Goal: Information Seeking & Learning: Understand process/instructions

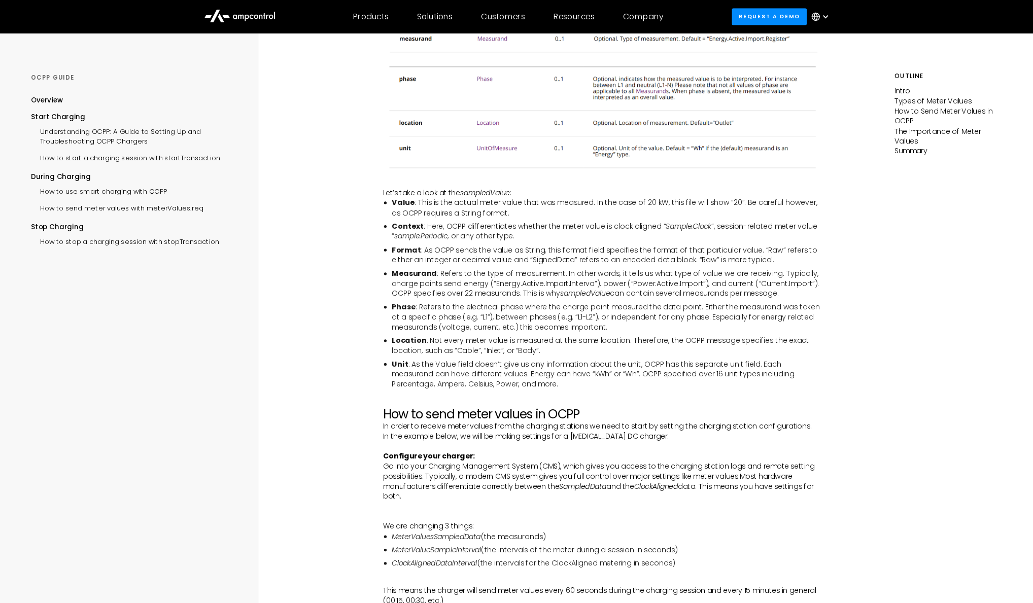
scroll to position [1029, 0]
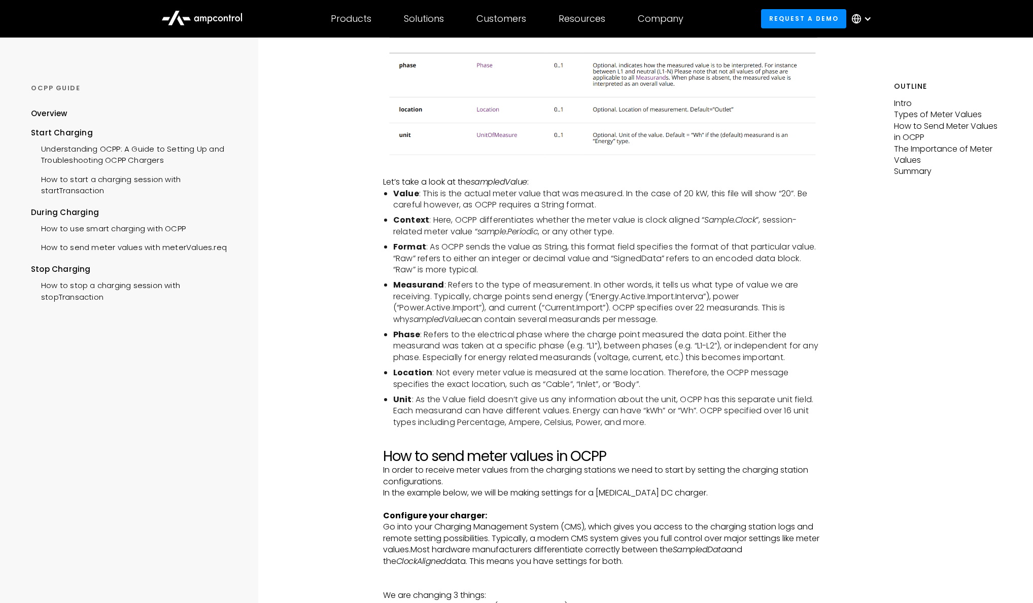
click at [593, 304] on li "Measurand : Refers to the type of measurement. In other words, it tells us what…" at bounding box center [607, 303] width 428 height 46
click at [589, 311] on li "Measurand : Refers to the type of measurement. In other words, it tells us what…" at bounding box center [607, 303] width 428 height 46
click at [599, 294] on li "Measurand : Refers to the type of measurement. In other words, it tells us what…" at bounding box center [607, 303] width 428 height 46
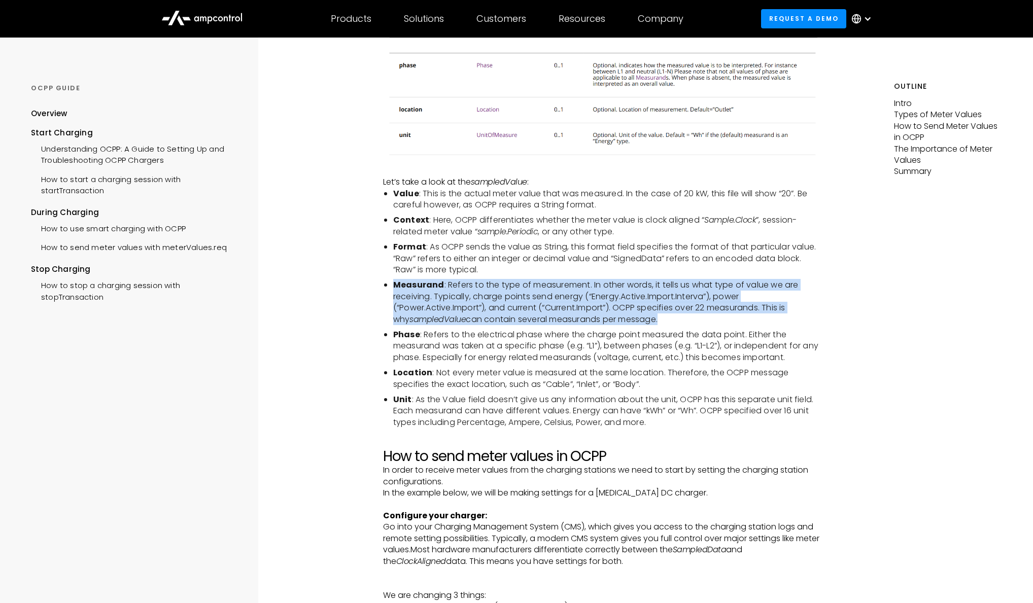
click at [599, 294] on li "Measurand : Refers to the type of measurement. In other words, it tells us what…" at bounding box center [607, 303] width 428 height 46
click at [597, 297] on li "Measurand : Refers to the type of measurement. In other words, it tells us what…" at bounding box center [607, 303] width 428 height 46
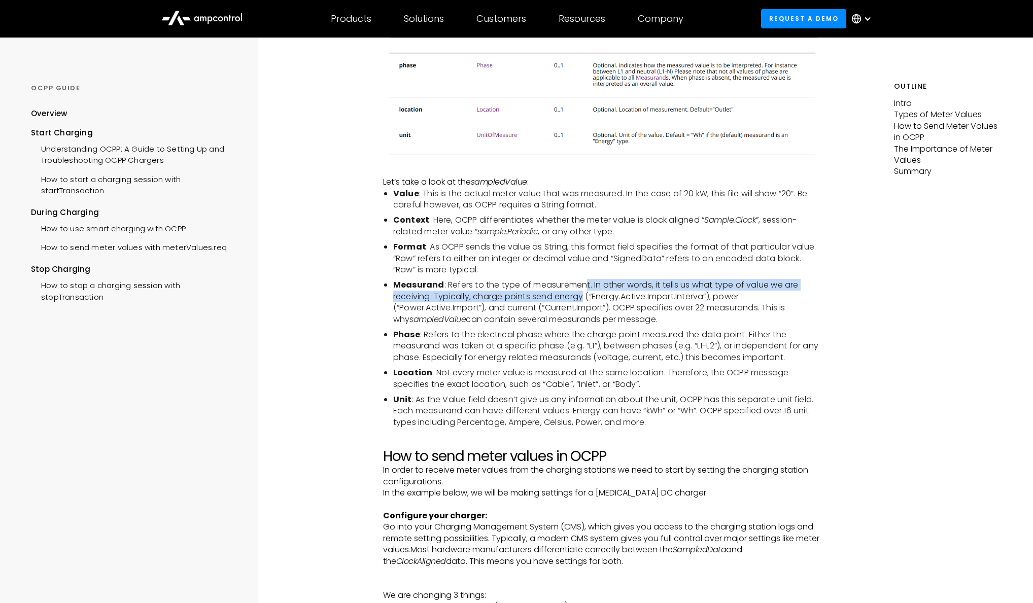
drag, startPoint x: 586, startPoint y: 283, endPoint x: 586, endPoint y: 294, distance: 11.2
click at [586, 294] on li "Measurand : Refers to the type of measurement. In other words, it tells us what…" at bounding box center [607, 303] width 428 height 46
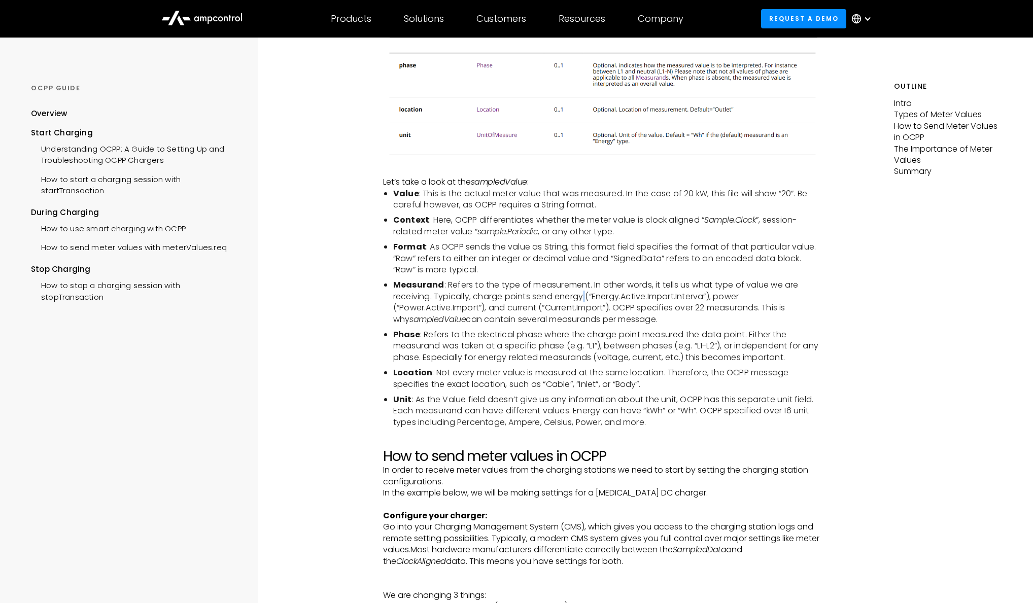
click at [586, 294] on li "Measurand : Refers to the type of measurement. In other words, it tells us what…" at bounding box center [607, 303] width 428 height 46
click at [601, 288] on li "Measurand : Refers to the type of measurement. In other words, it tells us what…" at bounding box center [607, 303] width 428 height 46
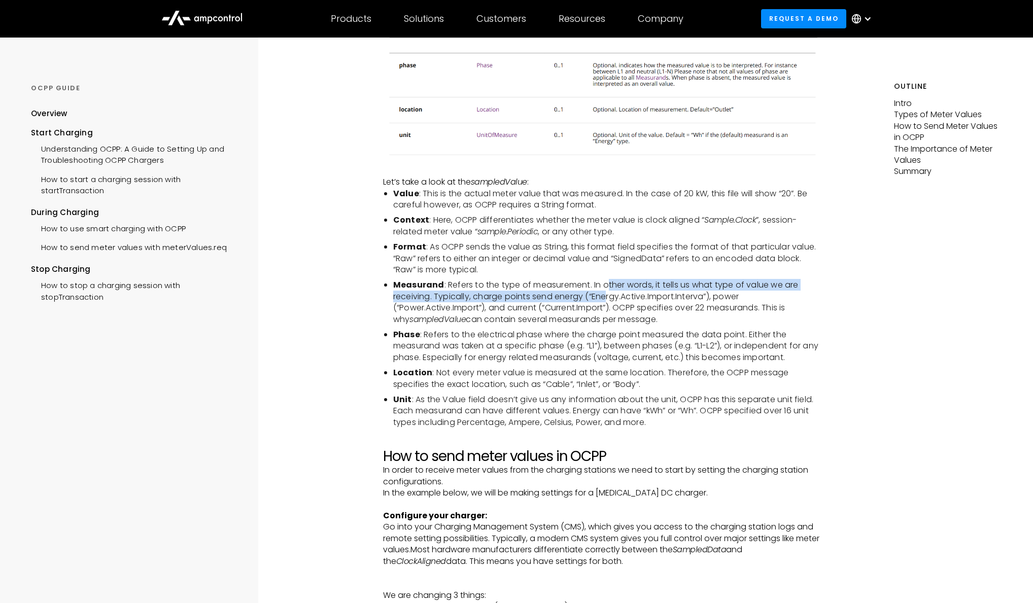
drag, startPoint x: 605, startPoint y: 287, endPoint x: 606, endPoint y: 294, distance: 7.6
click at [606, 294] on li "Measurand : Refers to the type of measurement. In other words, it tells us what…" at bounding box center [607, 303] width 428 height 46
click at [605, 294] on li "Measurand : Refers to the type of measurement. In other words, it tells us what…" at bounding box center [607, 303] width 428 height 46
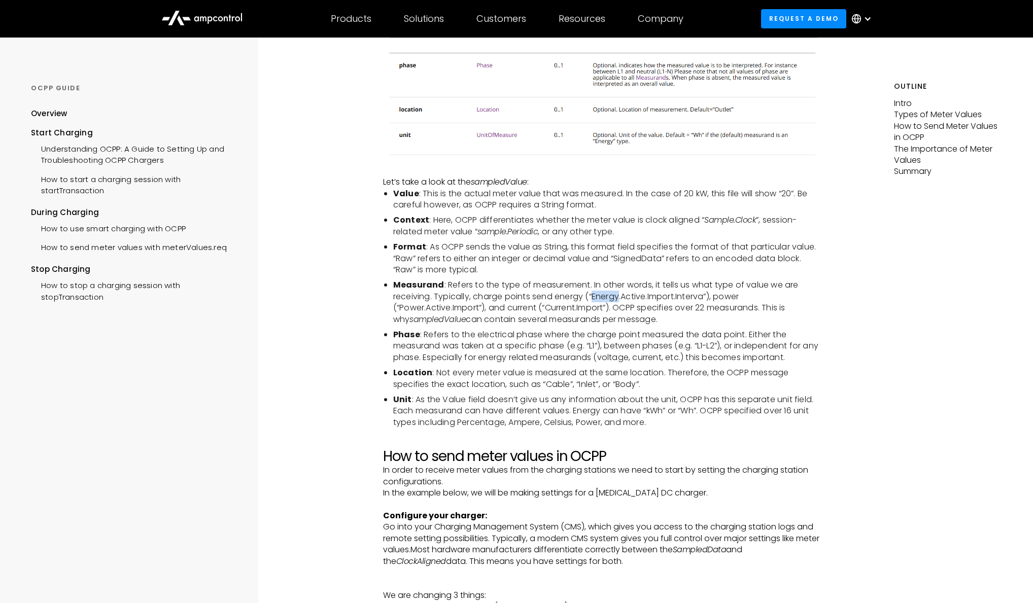
click at [605, 294] on li "Measurand : Refers to the type of measurement. In other words, it tells us what…" at bounding box center [607, 303] width 428 height 46
click at [607, 296] on li "Measurand : Refers to the type of measurement. In other words, it tells us what…" at bounding box center [607, 303] width 428 height 46
click at [572, 311] on li "Measurand : Refers to the type of measurement. In other words, it tells us what…" at bounding box center [607, 303] width 428 height 46
click at [574, 304] on li "Measurand : Refers to the type of measurement. In other words, it tells us what…" at bounding box center [607, 303] width 428 height 46
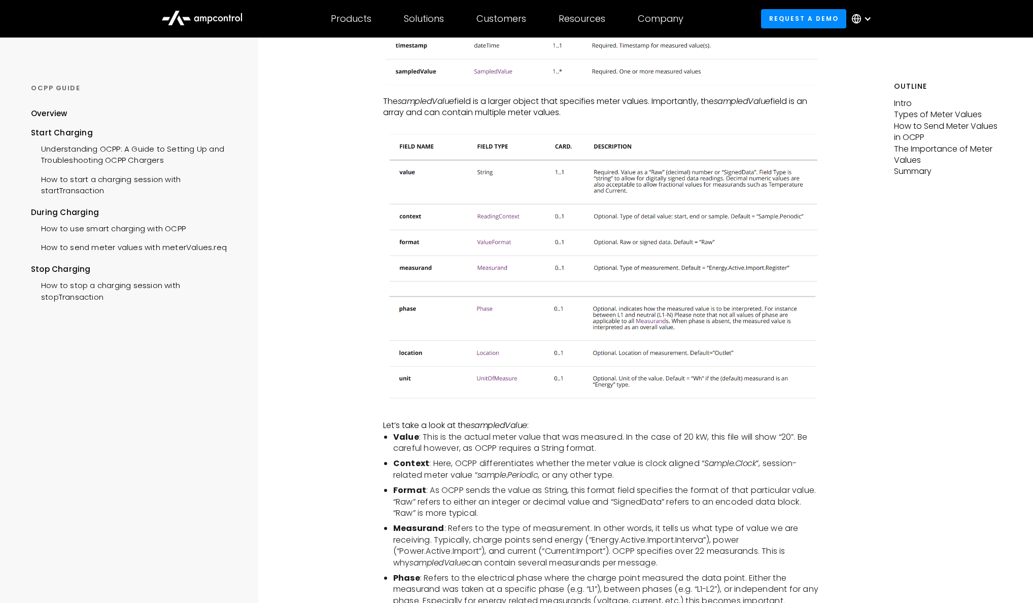
scroll to position [980, 0]
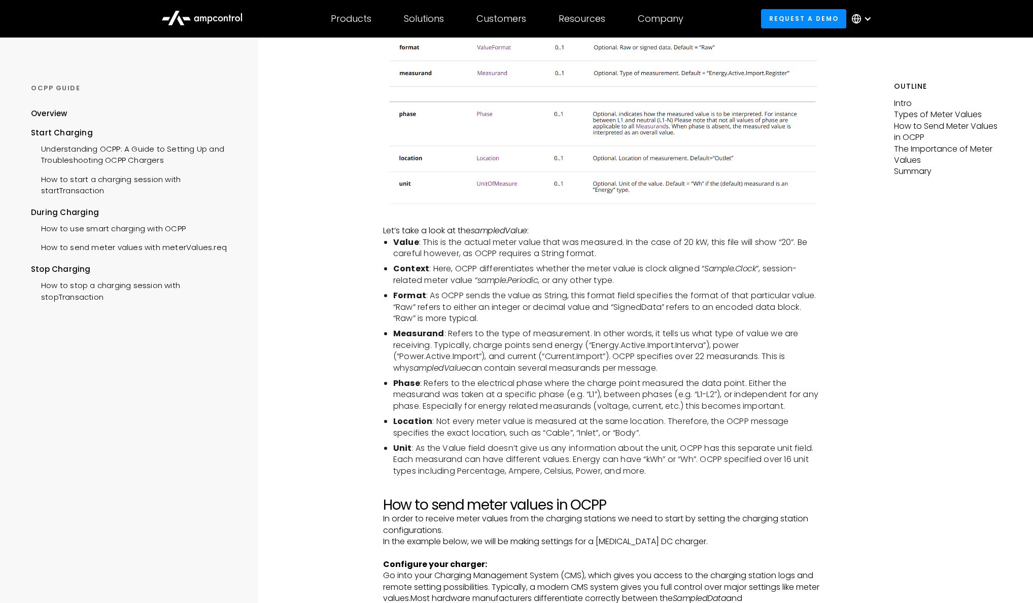
click at [578, 354] on li "Measurand : Refers to the type of measurement. In other words, it tells us what…" at bounding box center [607, 351] width 428 height 46
click at [587, 346] on li "Measurand : Refers to the type of measurement. In other words, it tells us what…" at bounding box center [607, 351] width 428 height 46
click at [589, 351] on li "Measurand : Refers to the type of measurement. In other words, it tells us what…" at bounding box center [607, 351] width 428 height 46
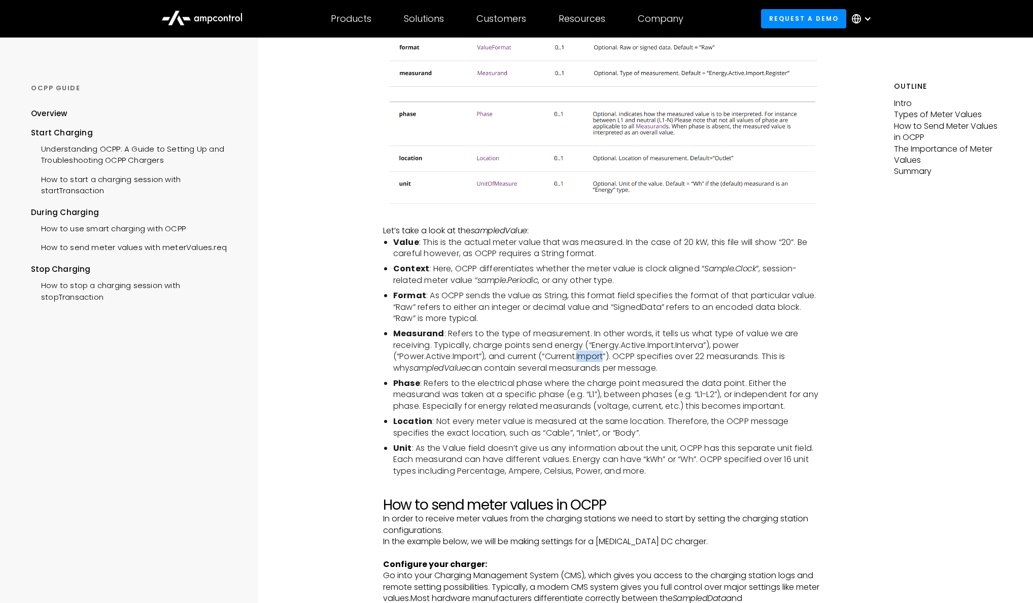
click at [591, 352] on li "Measurand : Refers to the type of measurement. In other words, it tells us what…" at bounding box center [607, 351] width 428 height 46
click at [590, 353] on li "Measurand : Refers to the type of measurement. In other words, it tells us what…" at bounding box center [607, 351] width 428 height 46
click at [567, 358] on li "Measurand : Refers to the type of measurement. In other words, it tells us what…" at bounding box center [607, 351] width 428 height 46
click at [577, 353] on li "Measurand : Refers to the type of measurement. In other words, it tells us what…" at bounding box center [607, 351] width 428 height 46
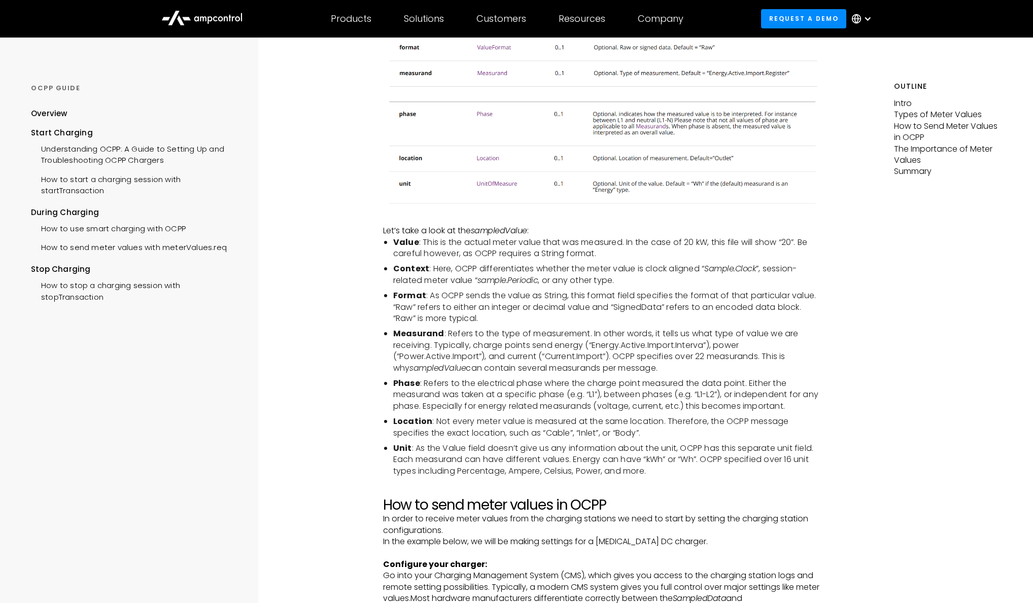
click at [562, 361] on li "Measurand : Refers to the type of measurement. In other words, it tells us what…" at bounding box center [607, 351] width 428 height 46
click at [572, 357] on li "Measurand : Refers to the type of measurement. In other words, it tells us what…" at bounding box center [607, 351] width 428 height 46
click at [573, 355] on li "Measurand : Refers to the type of measurement. In other words, it tells us what…" at bounding box center [607, 351] width 428 height 46
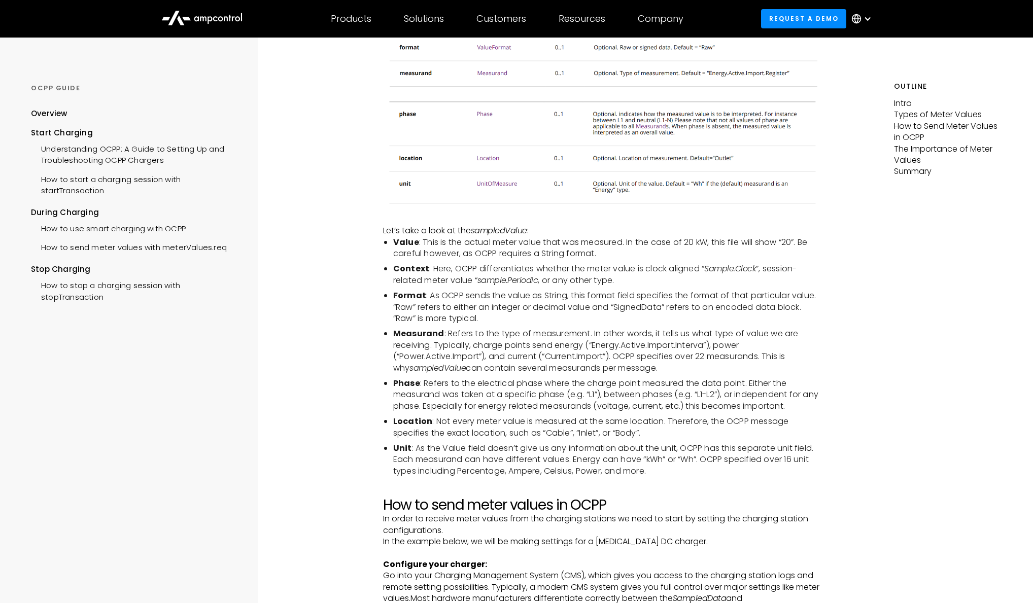
click at [583, 356] on li "Measurand : Refers to the type of measurement. In other words, it tells us what…" at bounding box center [607, 351] width 428 height 46
click at [585, 357] on li "Measurand : Refers to the type of measurement. In other words, it tells us what…" at bounding box center [607, 351] width 428 height 46
click at [575, 358] on li "Measurand : Refers to the type of measurement. In other words, it tells us what…" at bounding box center [607, 351] width 428 height 46
click at [589, 356] on li "Measurand : Refers to the type of measurement. In other words, it tells us what…" at bounding box center [607, 351] width 428 height 46
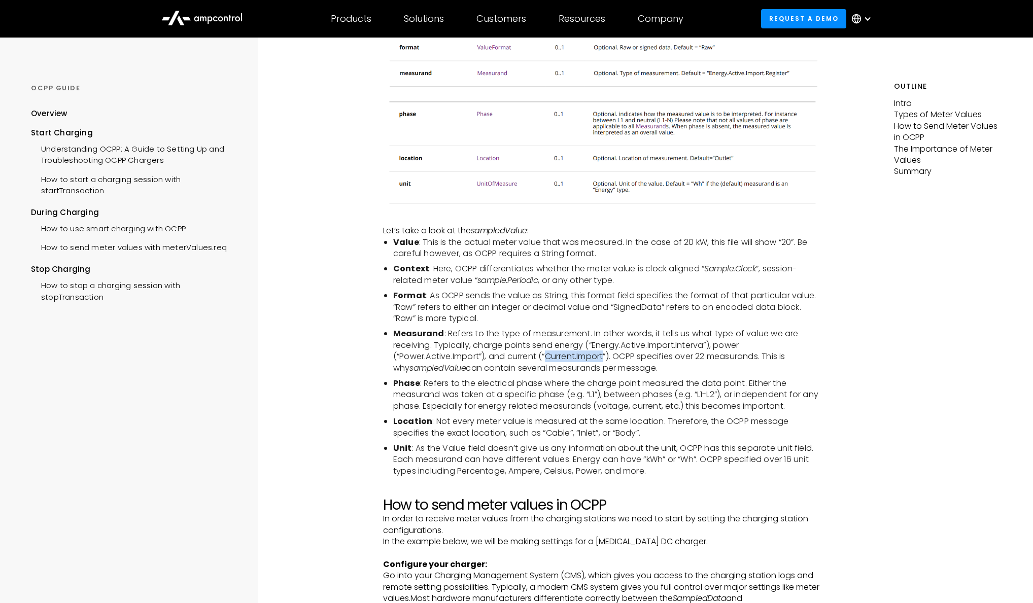
drag, startPoint x: 608, startPoint y: 357, endPoint x: 549, endPoint y: 355, distance: 59.4
click at [549, 355] on li "Measurand : Refers to the type of measurement. In other words, it tells us what…" at bounding box center [607, 351] width 428 height 46
copy li "Current.Import"
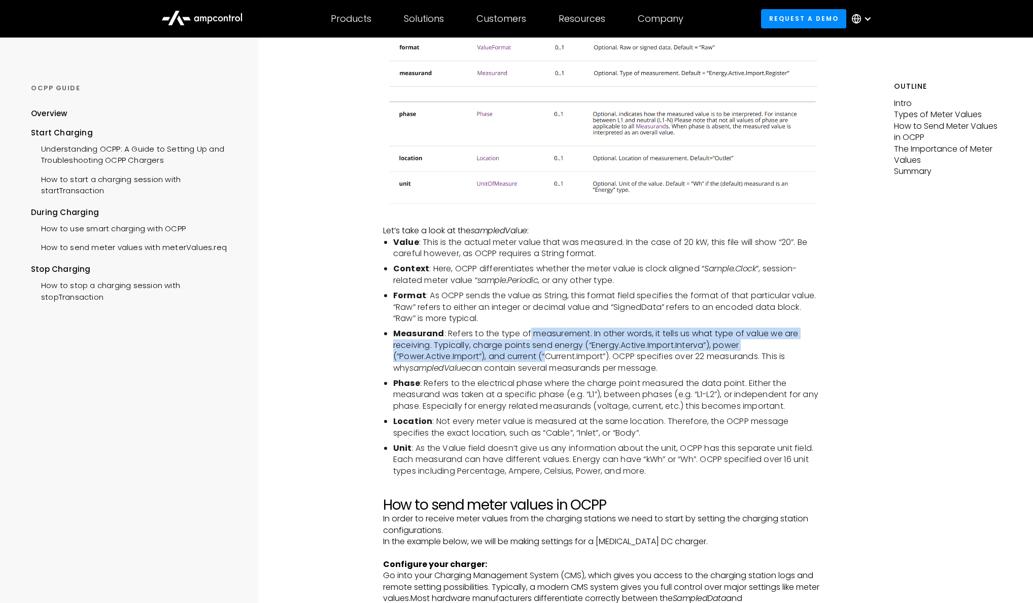
drag, startPoint x: 529, startPoint y: 337, endPoint x: 549, endPoint y: 361, distance: 31.4
click at [549, 361] on li "Measurand : Refers to the type of measurement. In other words, it tells us what…" at bounding box center [607, 351] width 428 height 46
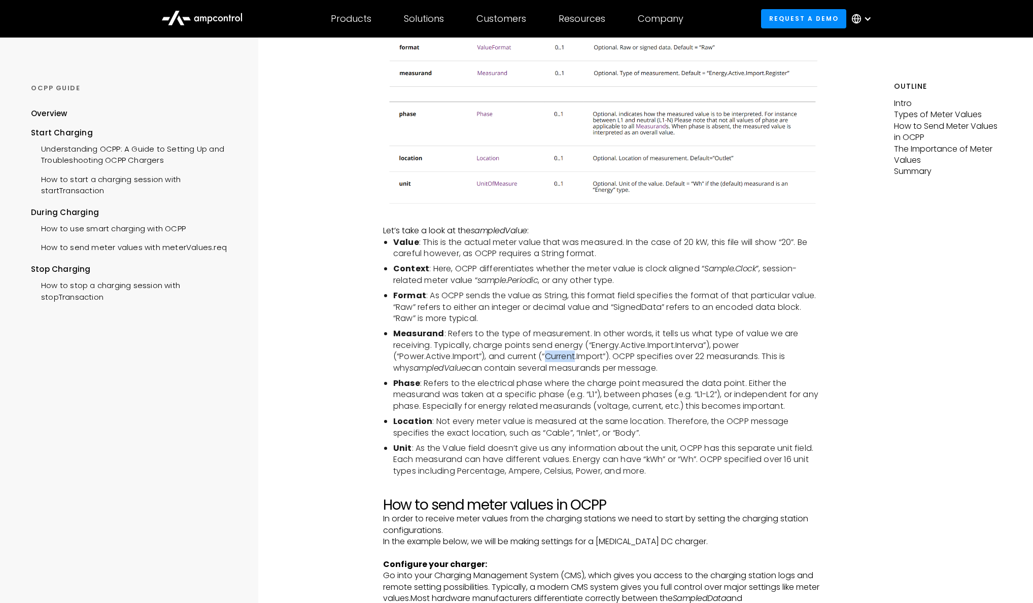
click at [549, 361] on li "Measurand : Refers to the type of measurement. In other words, it tells us what…" at bounding box center [607, 351] width 428 height 46
click at [557, 358] on li "Measurand : Refers to the type of measurement. In other words, it tells us what…" at bounding box center [607, 351] width 428 height 46
click at [557, 359] on li "Measurand : Refers to the type of measurement. In other words, it tells us what…" at bounding box center [607, 351] width 428 height 46
drag, startPoint x: 548, startPoint y: 357, endPoint x: 607, endPoint y: 361, distance: 59.5
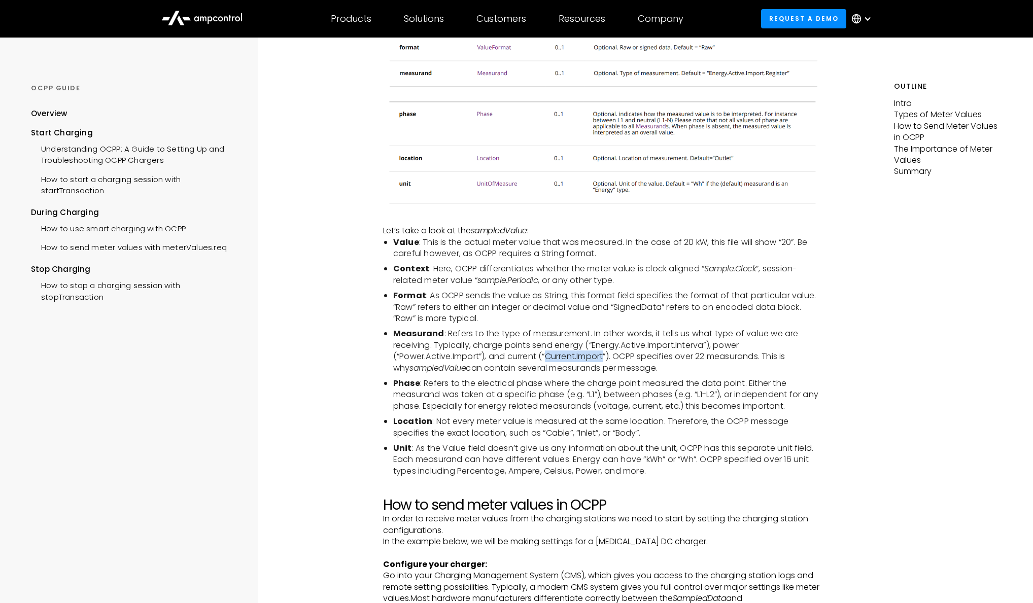
click at [607, 361] on li "Measurand : Refers to the type of measurement. In other words, it tells us what…" at bounding box center [607, 351] width 428 height 46
